Goal: Transaction & Acquisition: Purchase product/service

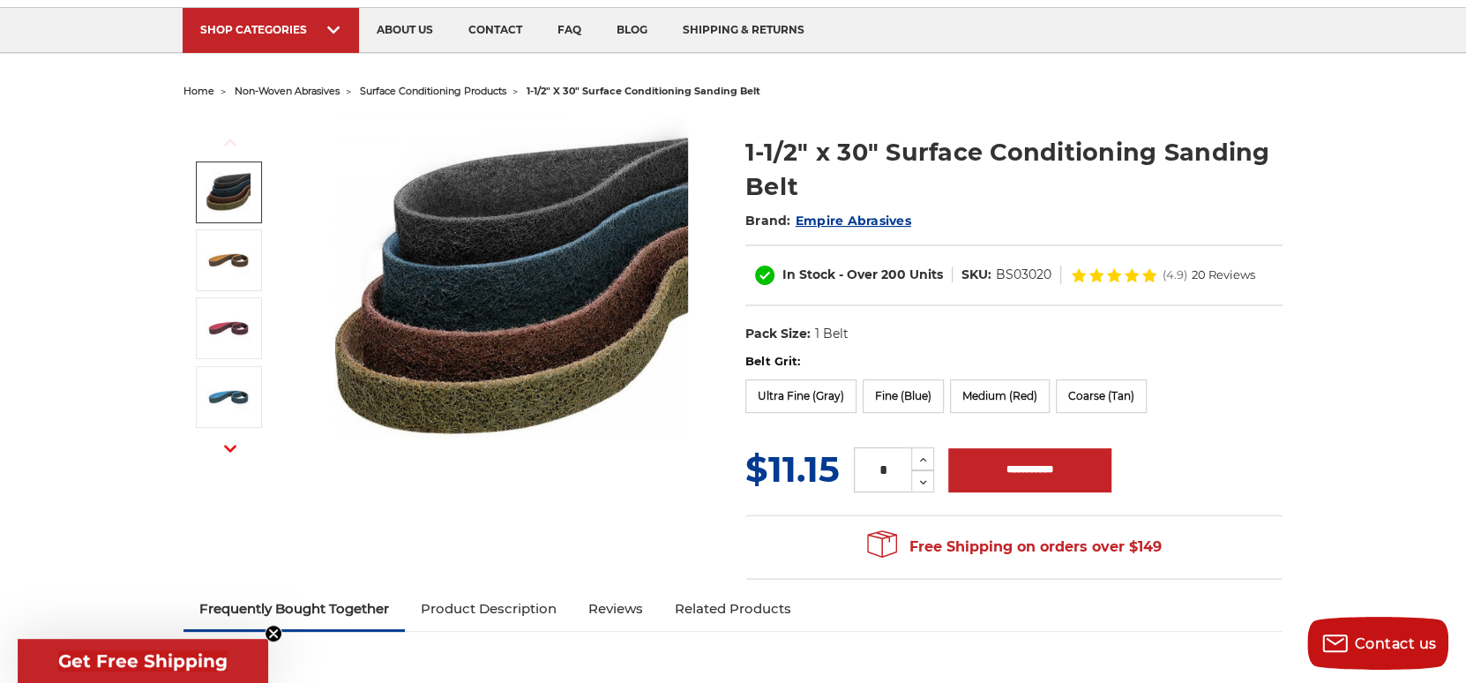
scroll to position [176, 0]
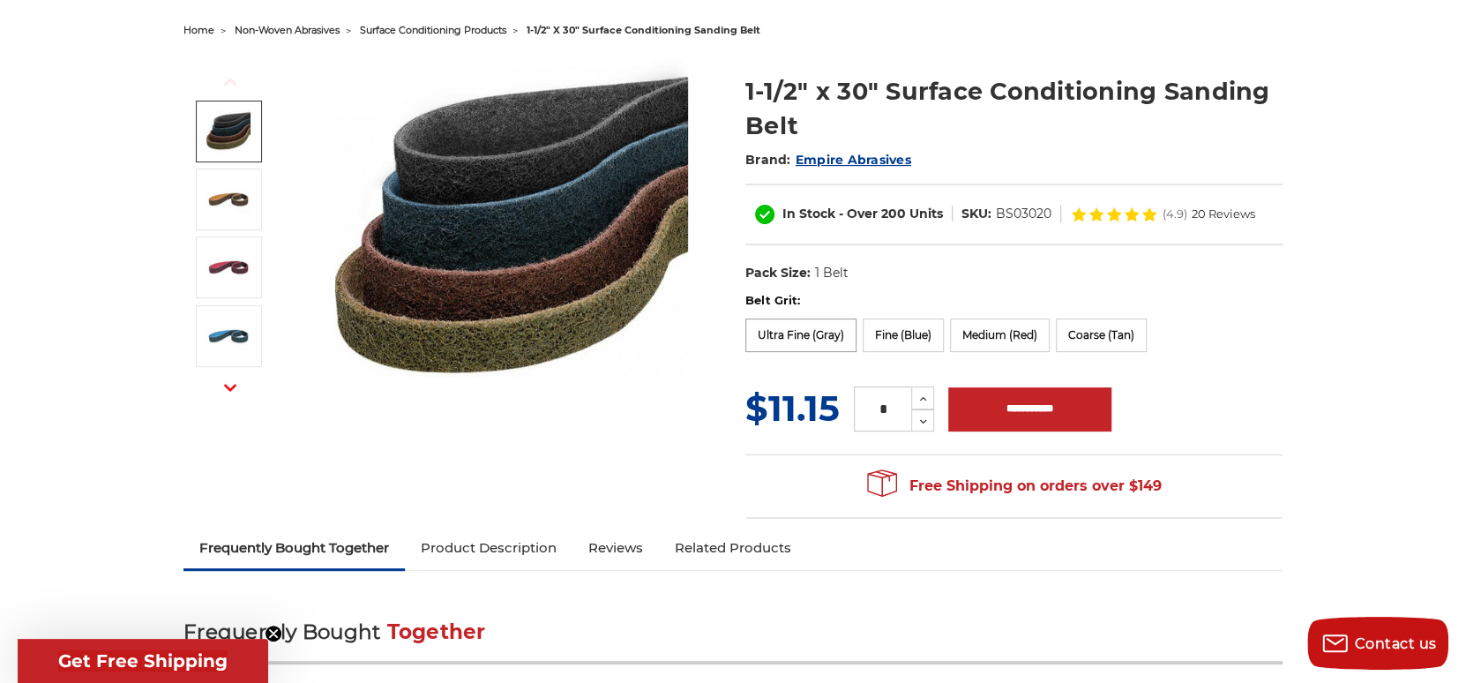
click at [778, 329] on label "Ultra Fine (Gray)" at bounding box center [800, 335] width 111 height 34
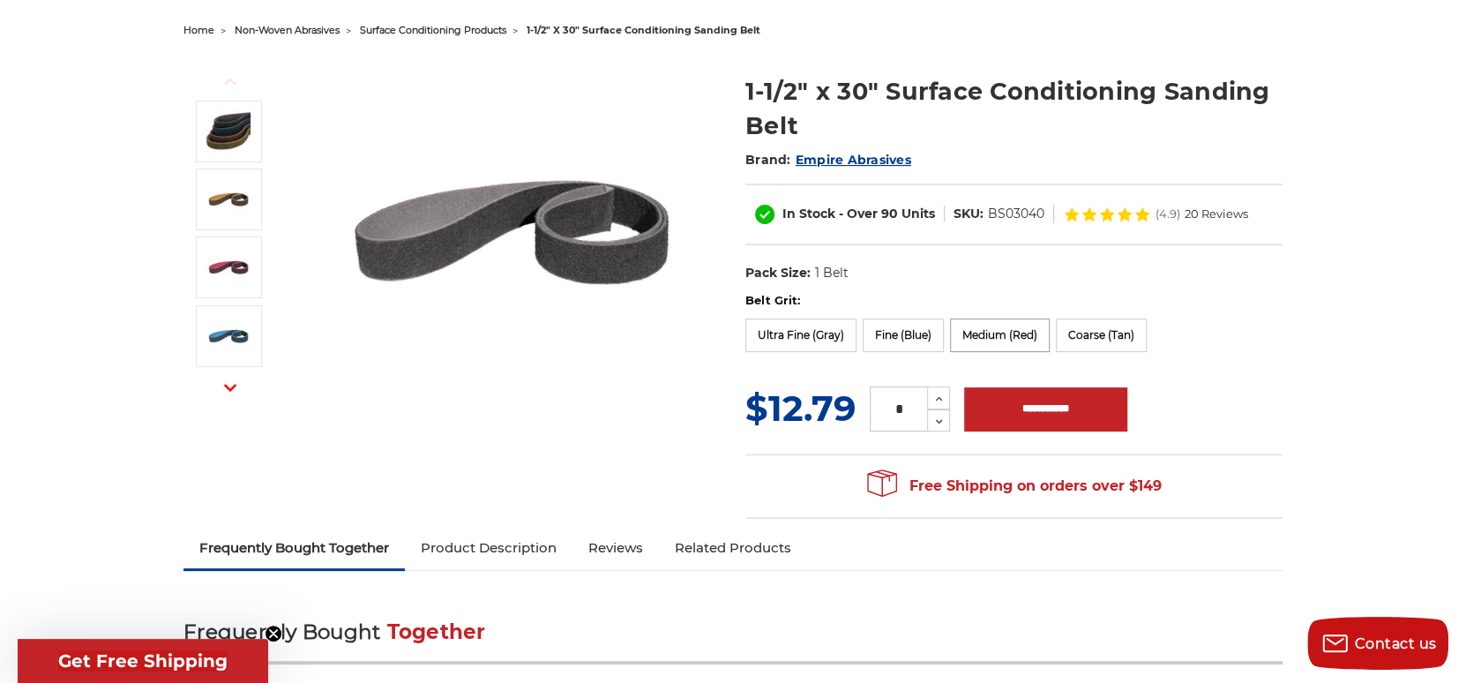
click at [996, 331] on label "Medium (Red)" at bounding box center [1000, 335] width 100 height 34
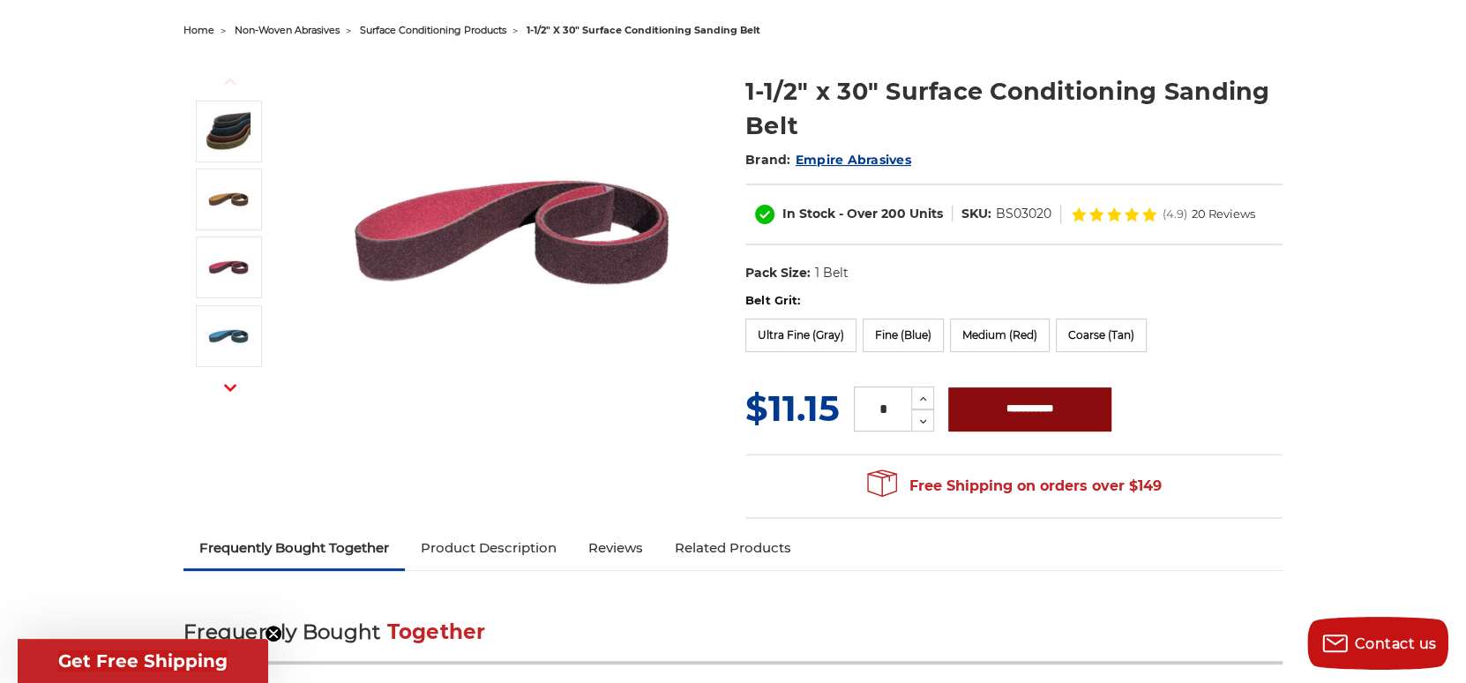
click at [993, 412] on input "**********" at bounding box center [1029, 409] width 163 height 44
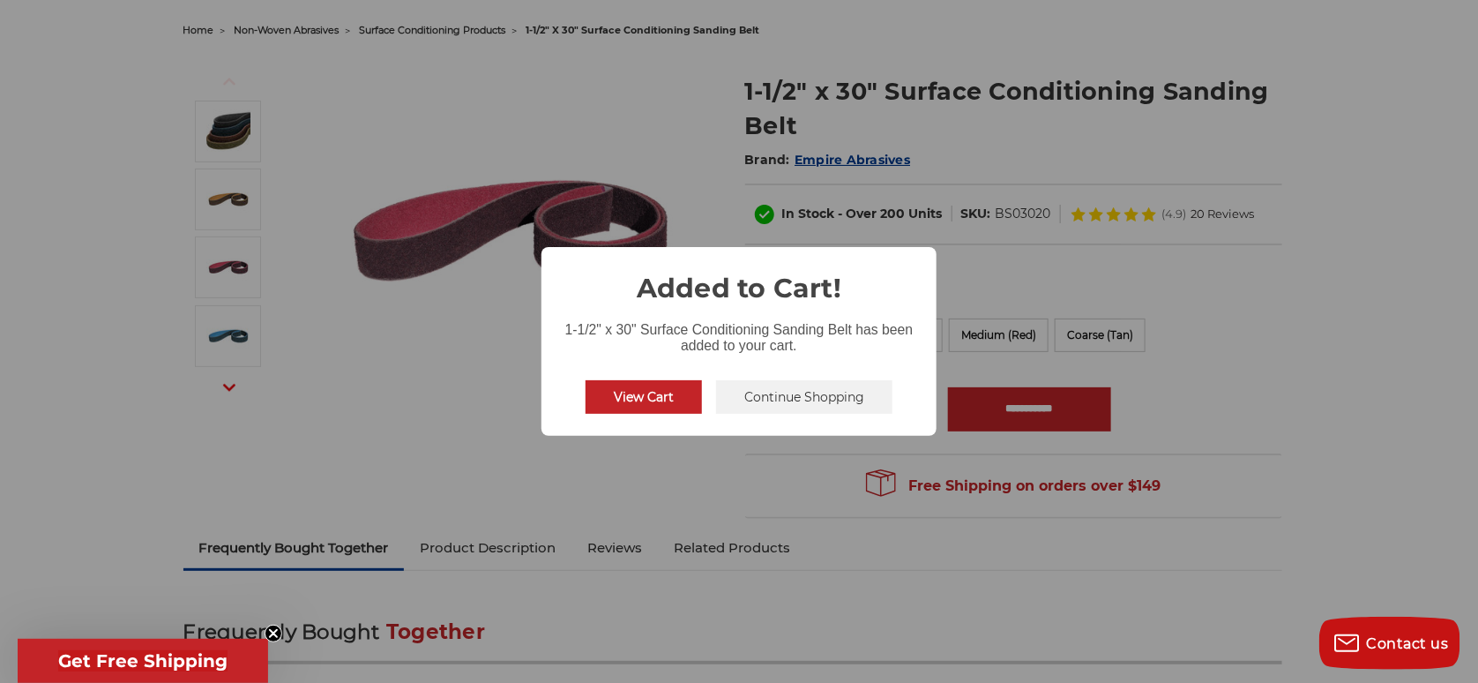
click at [772, 395] on button "Continue Shopping" at bounding box center [804, 397] width 176 height 34
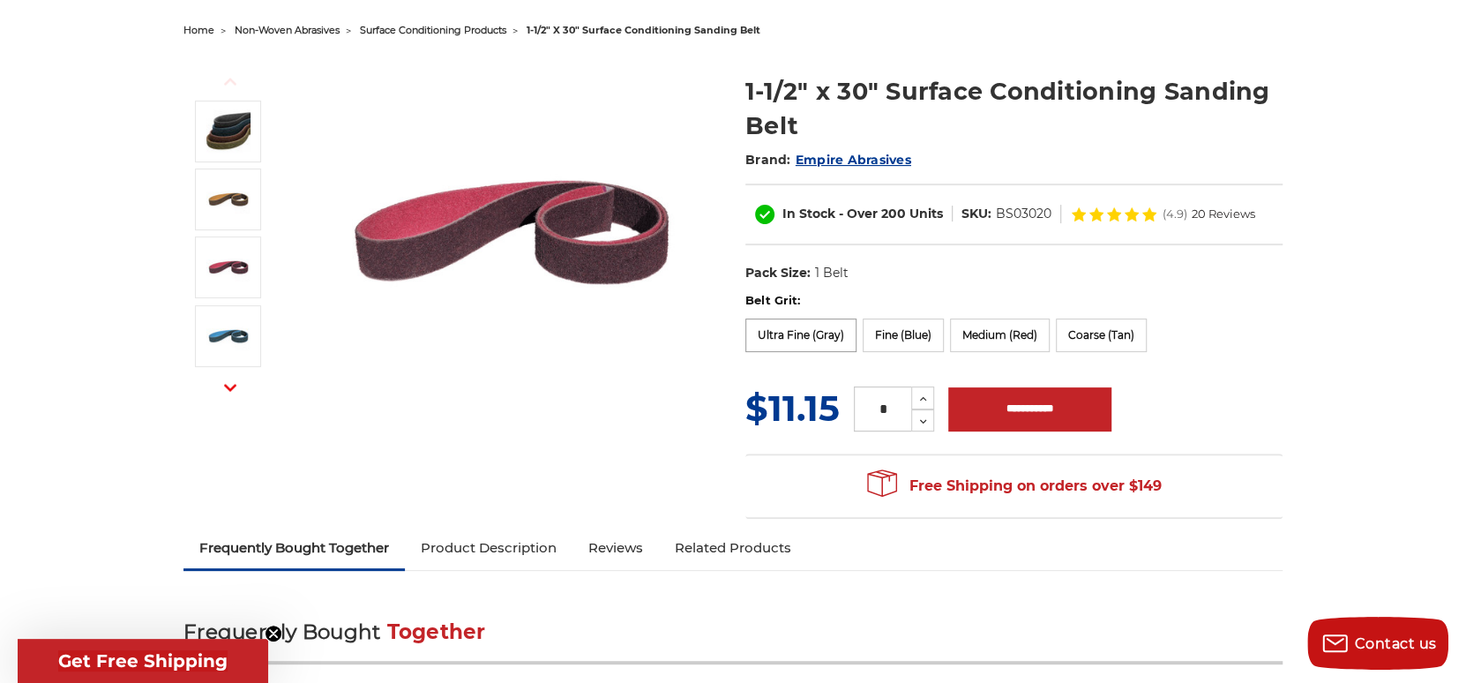
click at [798, 343] on label "Ultra Fine (Gray)" at bounding box center [800, 335] width 111 height 34
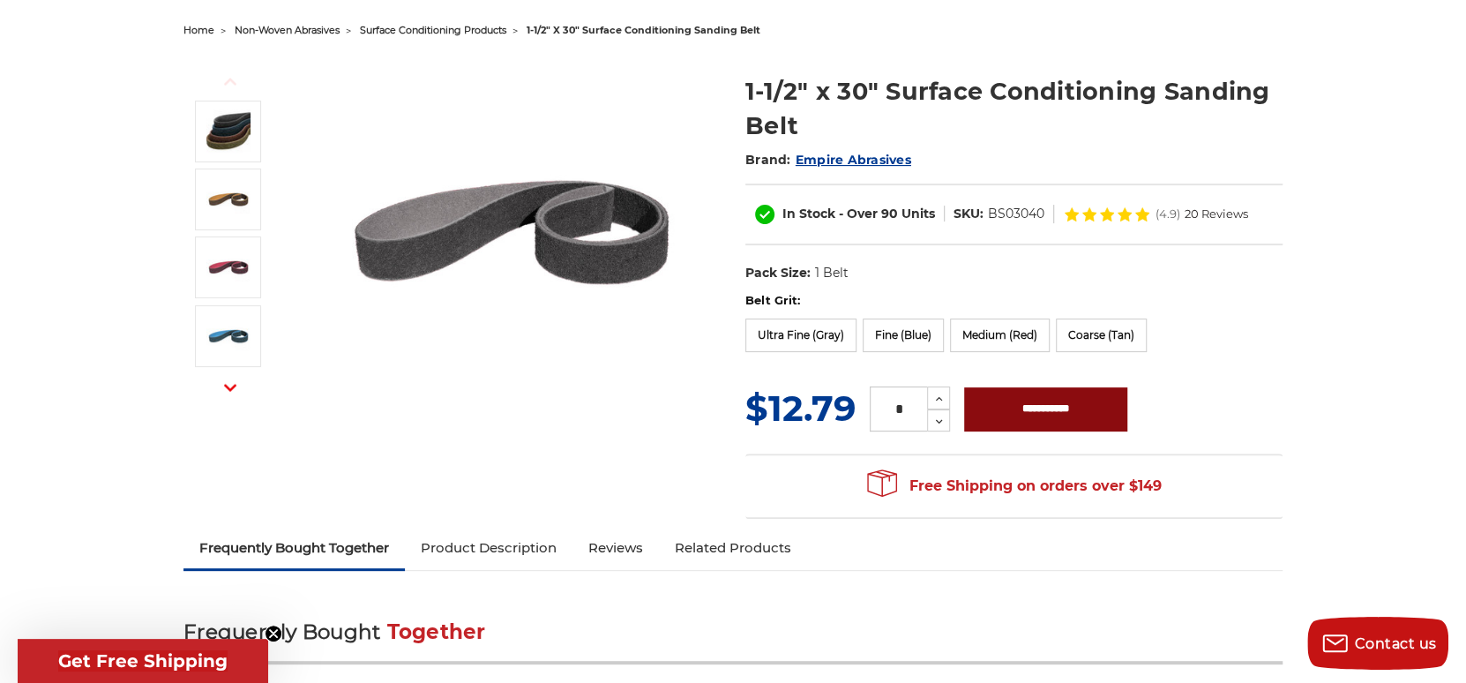
click at [1013, 406] on input "**********" at bounding box center [1045, 409] width 163 height 44
type input "**********"
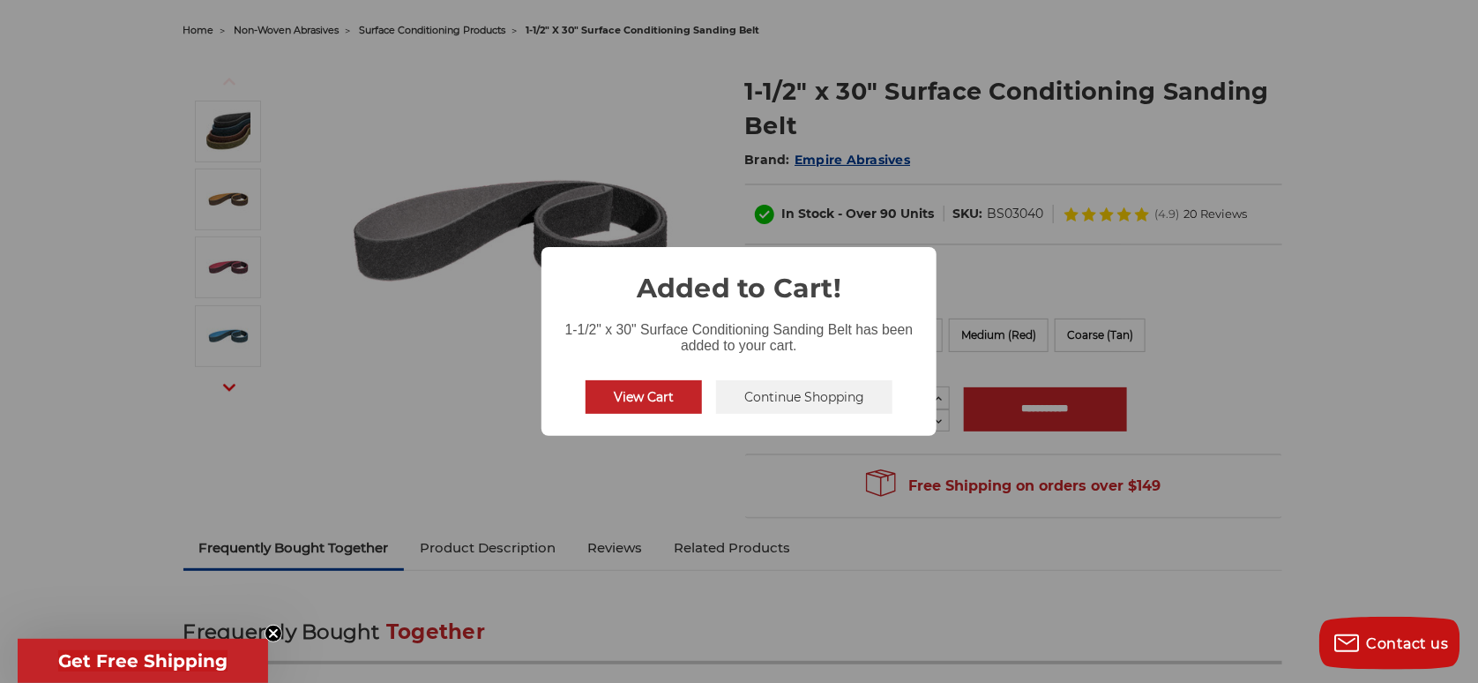
drag, startPoint x: 1290, startPoint y: 413, endPoint x: 764, endPoint y: 455, distance: 528.2
click at [1263, 415] on div "× Added to Cart! 1-1/2" x 30" Surface Conditioning Sanding Belt has been added …" at bounding box center [739, 341] width 1478 height 683
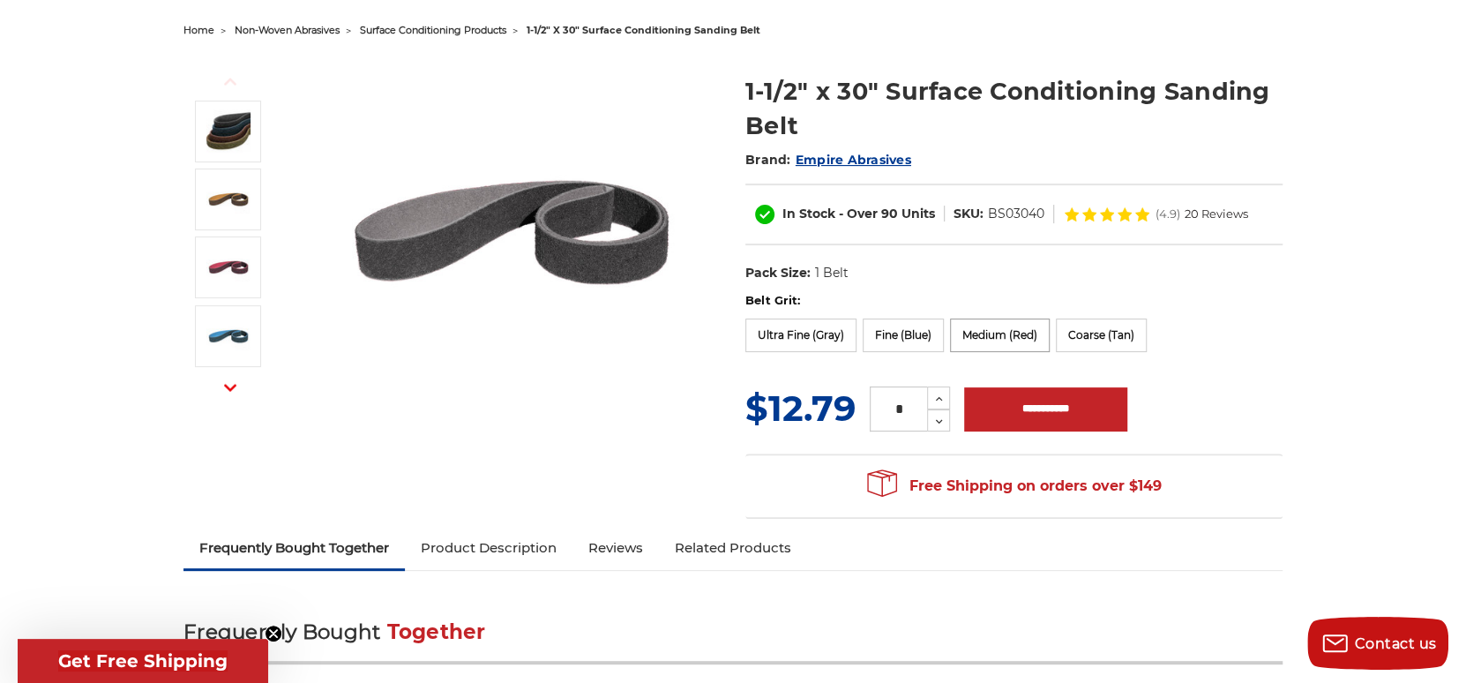
scroll to position [0, 0]
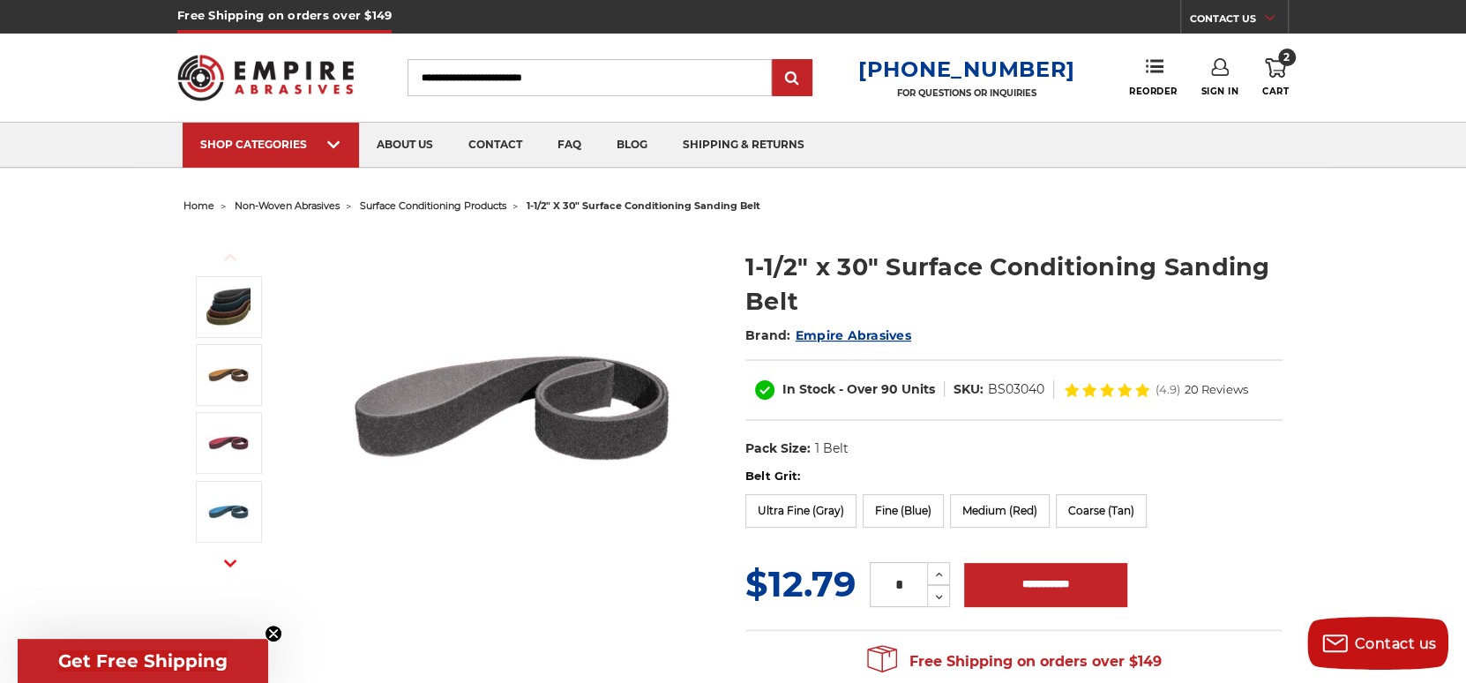
click at [1275, 64] on icon at bounding box center [1275, 67] width 21 height 19
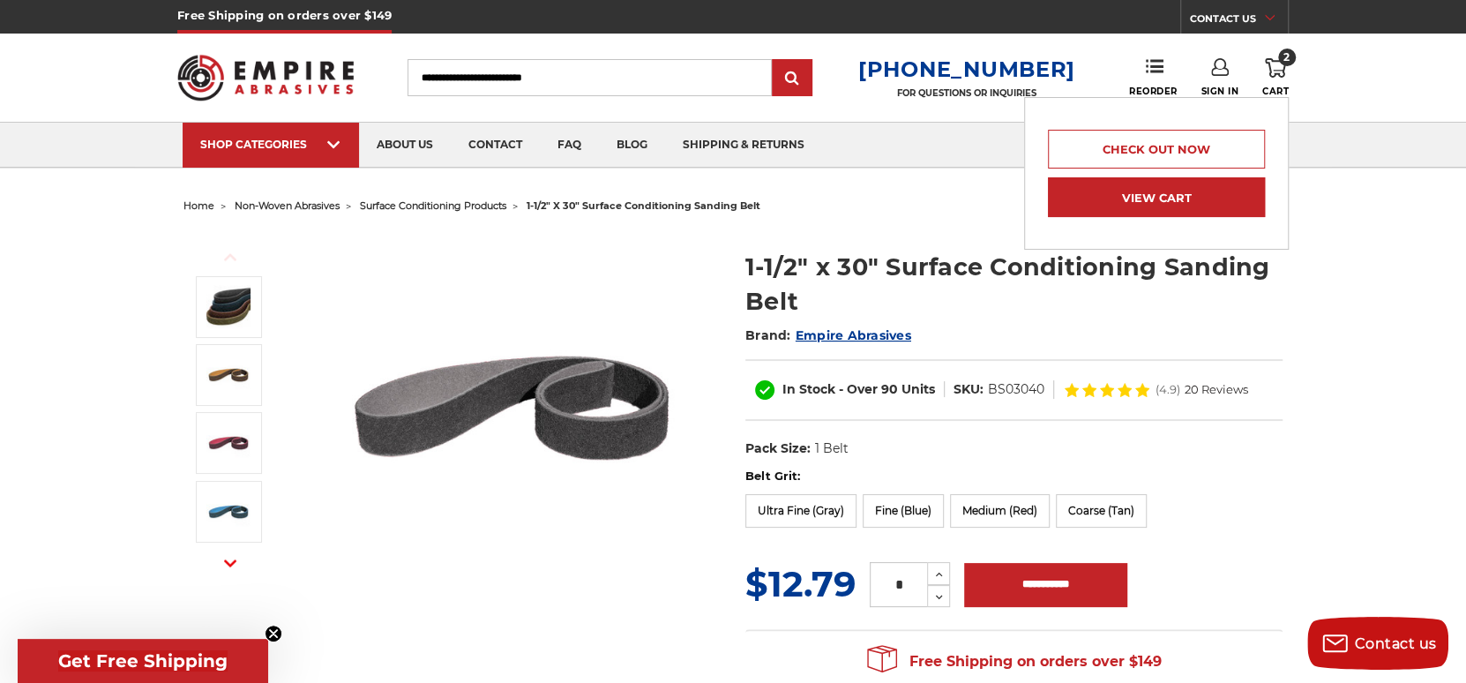
click at [1160, 205] on link "View Cart" at bounding box center [1156, 197] width 217 height 40
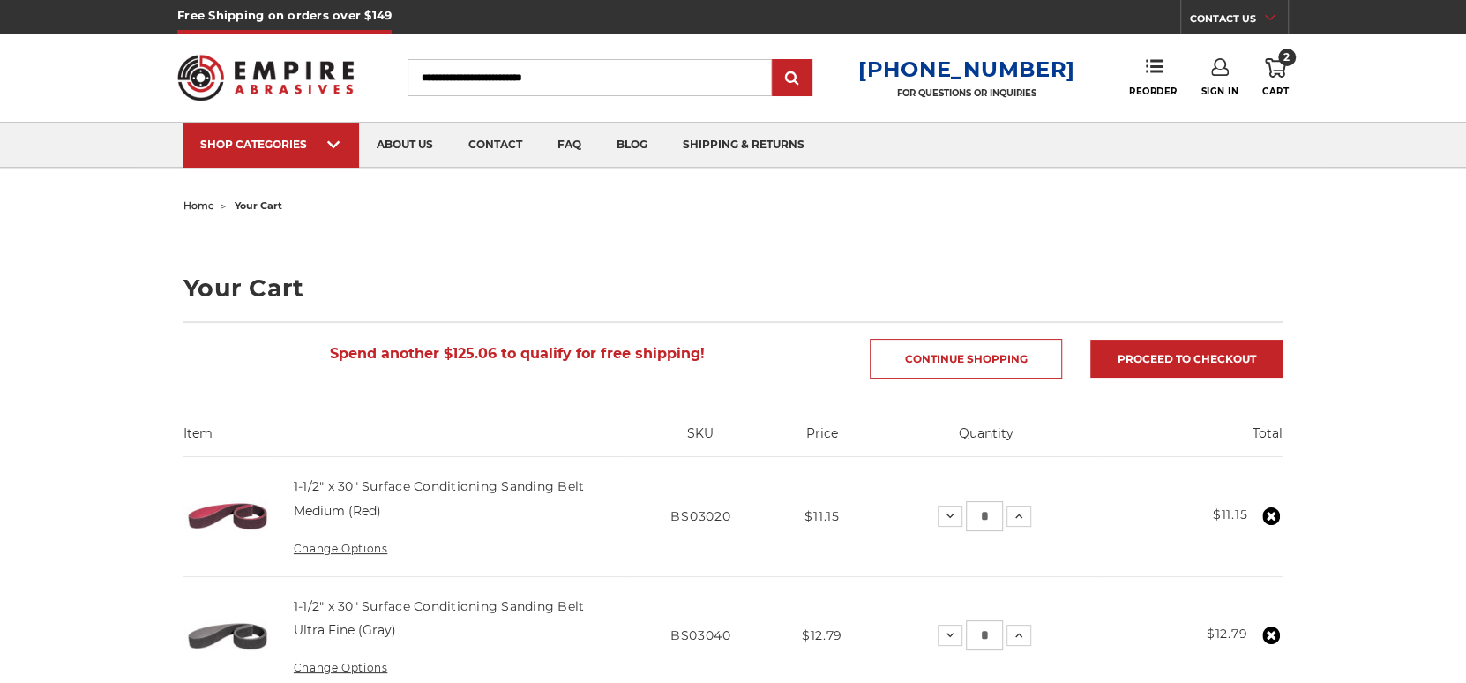
click at [1015, 514] on icon at bounding box center [1019, 516] width 14 height 14
click at [1018, 628] on icon at bounding box center [1015, 635] width 14 height 14
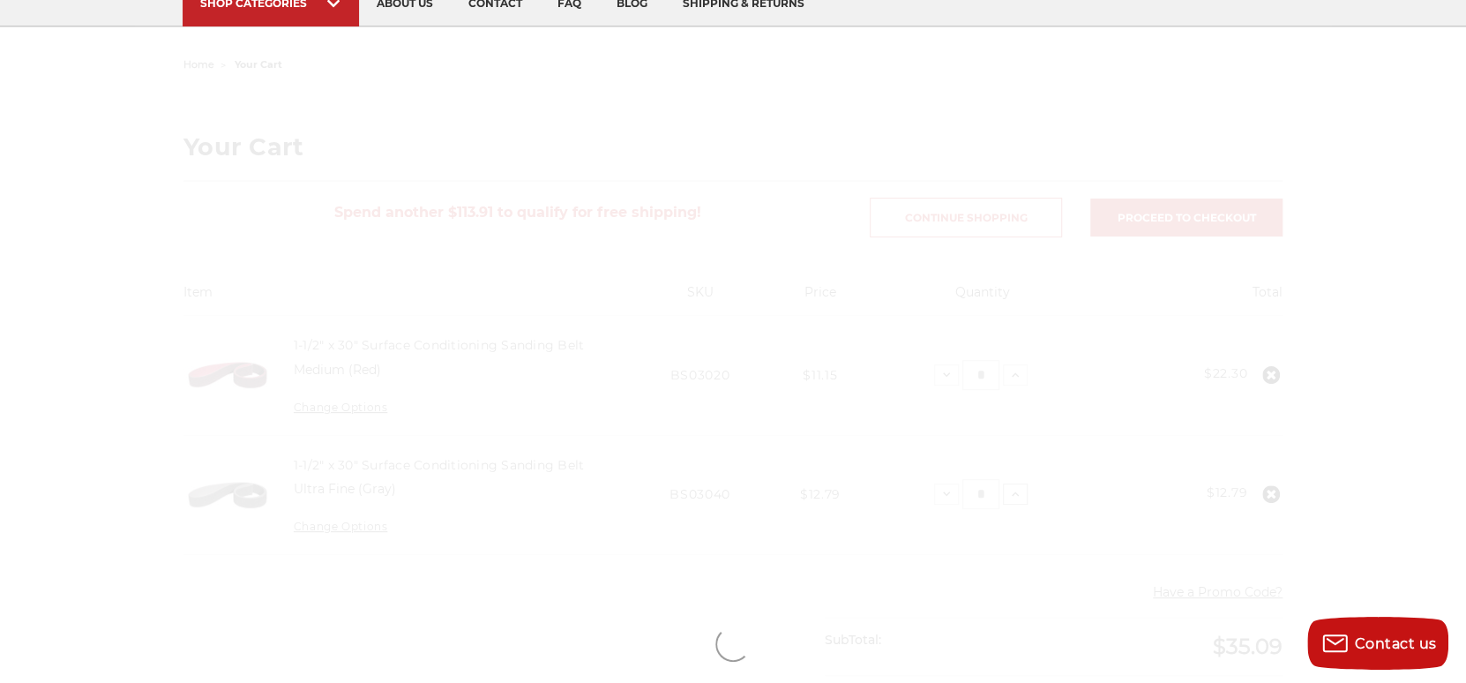
scroll to position [176, 0]
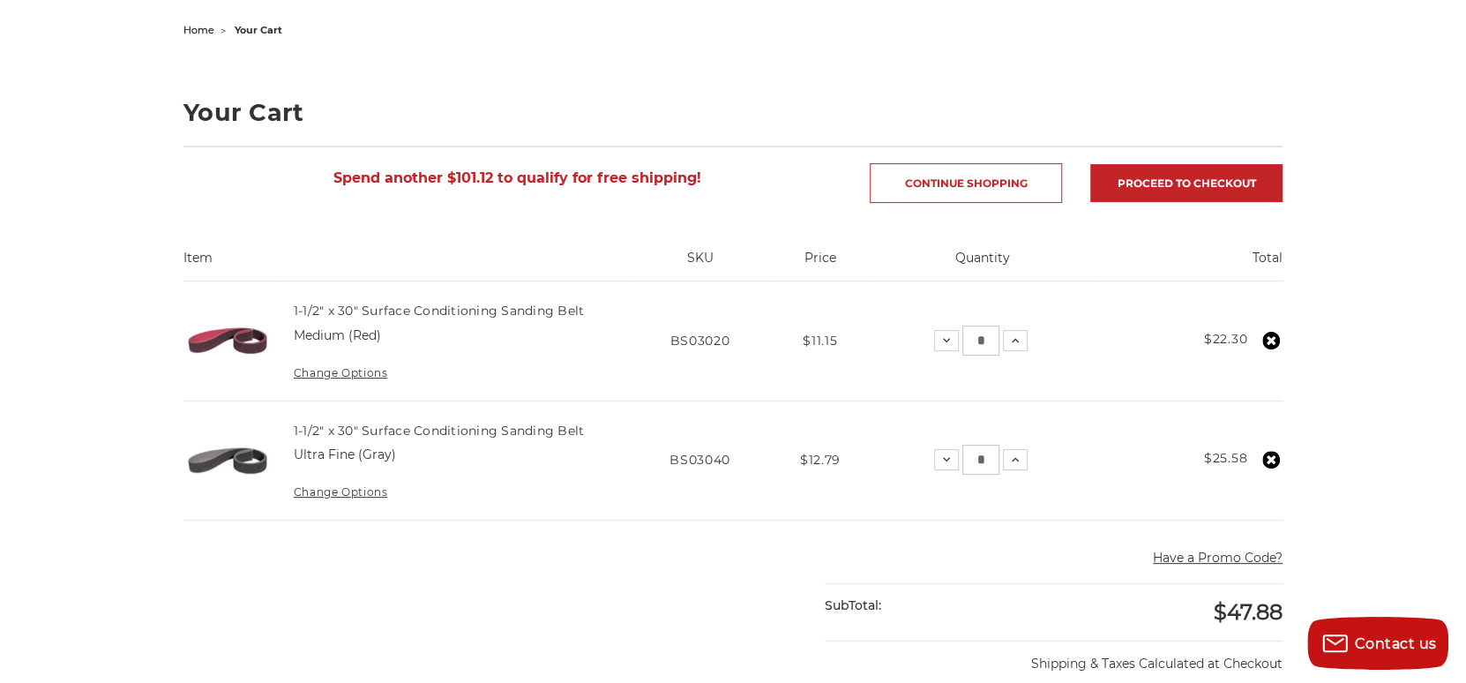
click at [531, 41] on ul "home your cart" at bounding box center [732, 31] width 1099 height 26
click at [607, 64] on main "home your cart Your Cart Spend another $101.12 to qualify for free shipping! Co…" at bounding box center [733, 610] width 1117 height 1184
click at [1379, 147] on div "home your cart Your Cart Spend another $101.12 to qualify for free shipping! Co…" at bounding box center [733, 610] width 1466 height 1184
click at [624, 80] on main "home your cart Your Cart Spend another $101.12 to qualify for free shipping! Co…" at bounding box center [733, 610] width 1117 height 1184
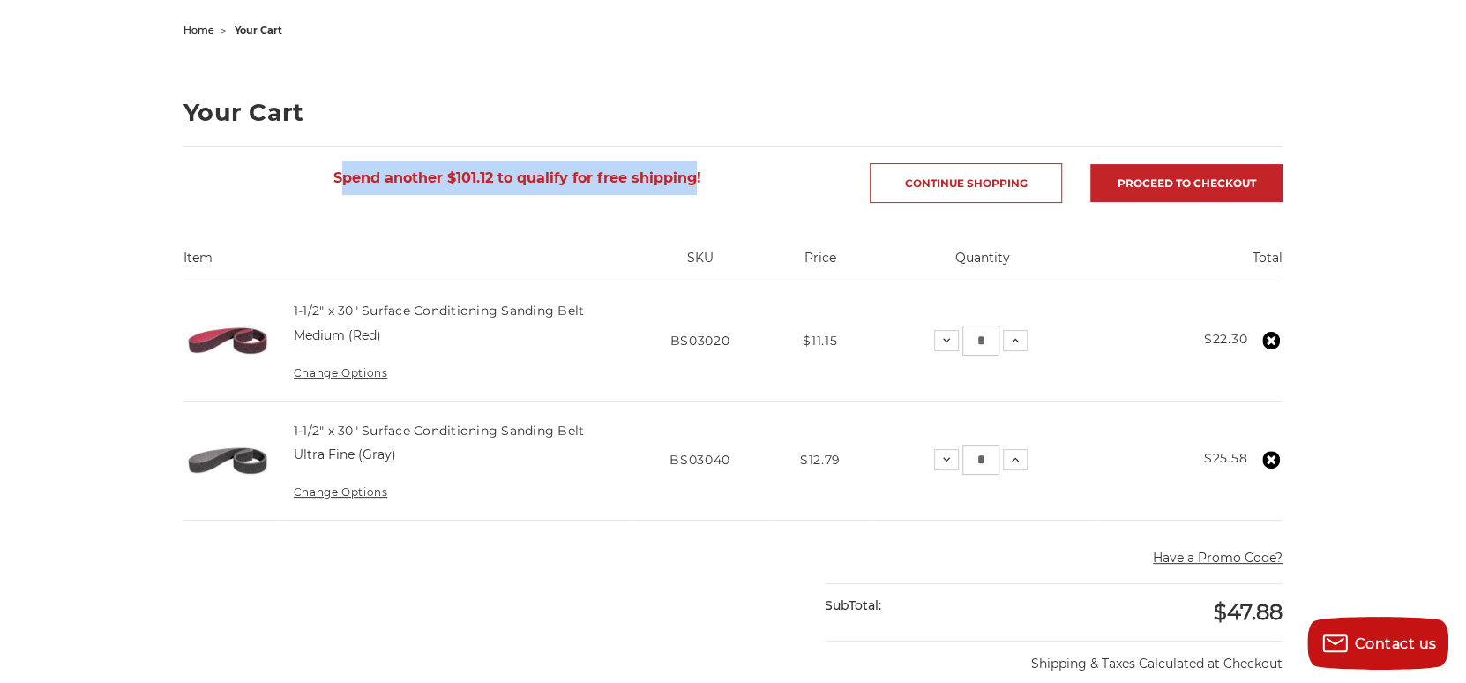
drag, startPoint x: 343, startPoint y: 170, endPoint x: 704, endPoint y: 184, distance: 361.0
click at [695, 182] on span "Spend another $101.12 to qualify for free shipping!" at bounding box center [517, 177] width 368 height 17
click at [692, 183] on span "Spend another $101.12 to qualify for free shipping!" at bounding box center [517, 177] width 368 height 17
drag, startPoint x: 692, startPoint y: 174, endPoint x: 400, endPoint y: 110, distance: 298.8
click at [345, 177] on span "Spend another $101.12 to qualify for free shipping!" at bounding box center [517, 177] width 368 height 17
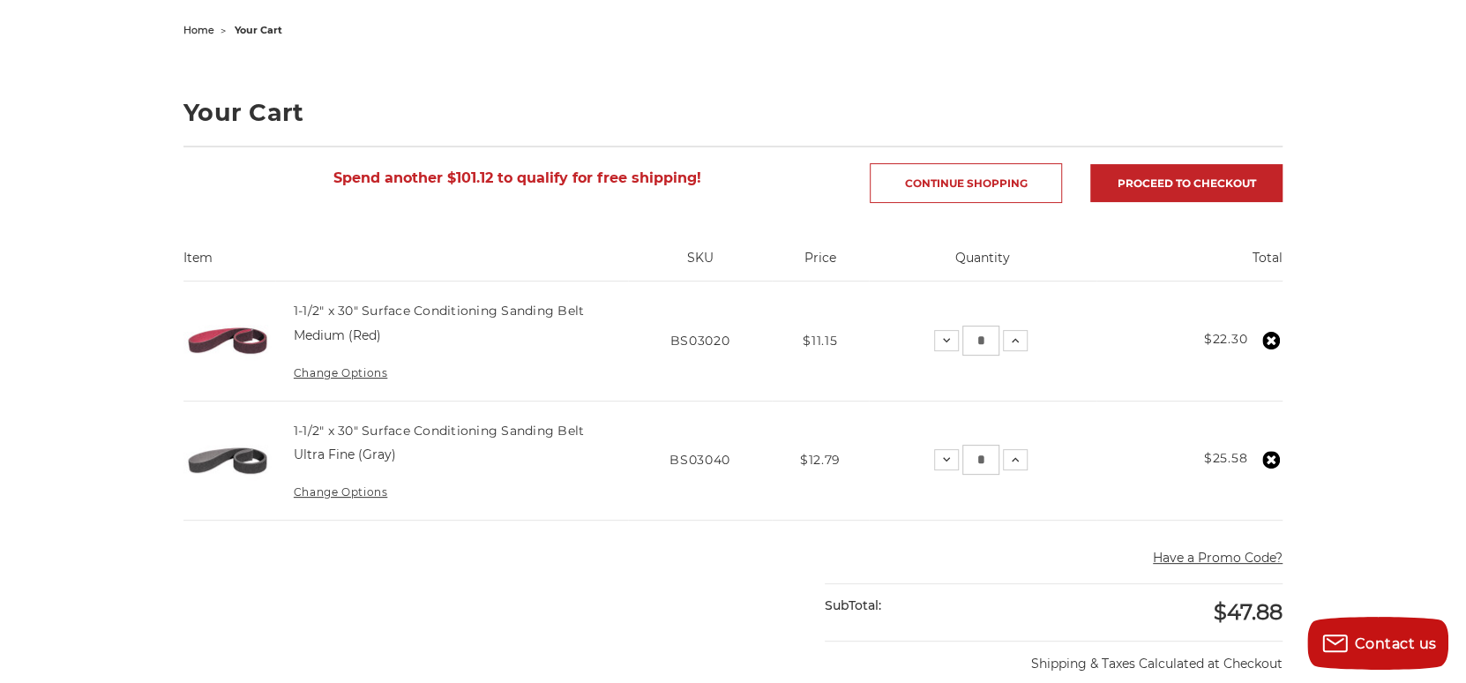
click at [412, 89] on main "home your cart Your Cart Spend another $101.12 to qualify for free shipping! Co…" at bounding box center [733, 610] width 1117 height 1184
